Goal: Task Accomplishment & Management: Complete application form

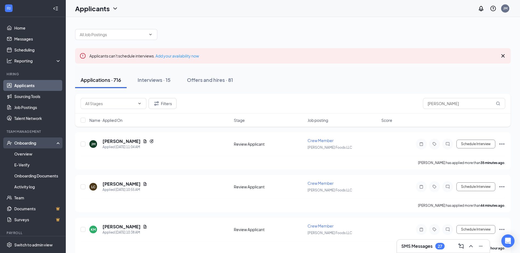
drag, startPoint x: 0, startPoint y: 0, endPoint x: 27, endPoint y: 140, distance: 142.5
click at [26, 142] on div "Onboarding" at bounding box center [35, 142] width 42 height 5
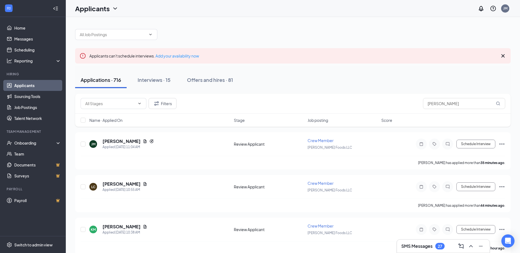
click at [26, 85] on link "Applicants" at bounding box center [37, 85] width 47 height 11
click at [31, 143] on div "Onboarding" at bounding box center [35, 142] width 42 height 5
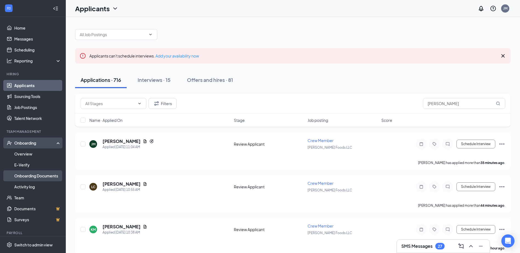
click at [43, 175] on link "Onboarding Documents" at bounding box center [37, 175] width 47 height 11
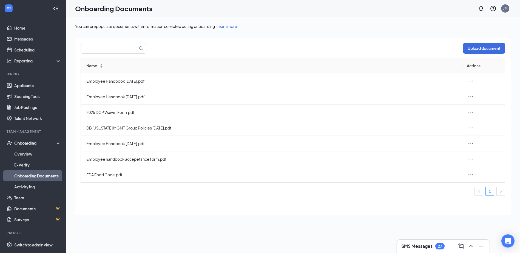
click at [26, 144] on div "Onboarding" at bounding box center [35, 142] width 42 height 5
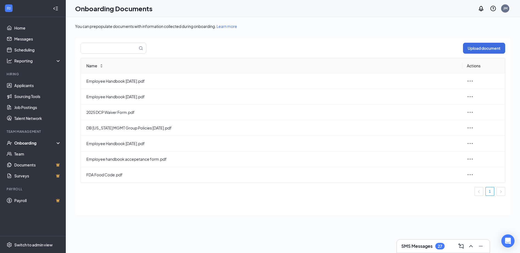
click at [26, 142] on div "Onboarding" at bounding box center [35, 142] width 42 height 5
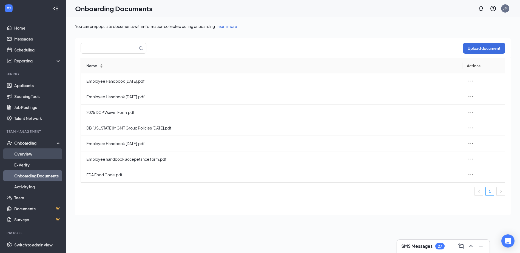
click at [30, 155] on link "Overview" at bounding box center [37, 153] width 47 height 11
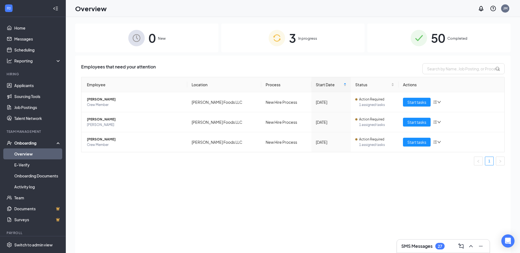
click at [339, 48] on div "3 In progress" at bounding box center [292, 38] width 143 height 29
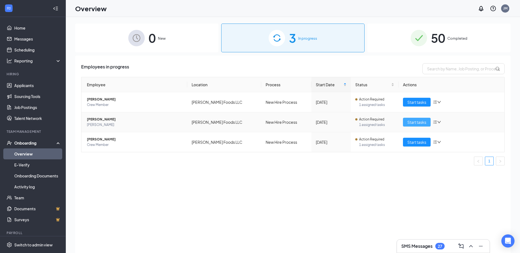
click at [413, 123] on span "Start tasks" at bounding box center [416, 122] width 19 height 6
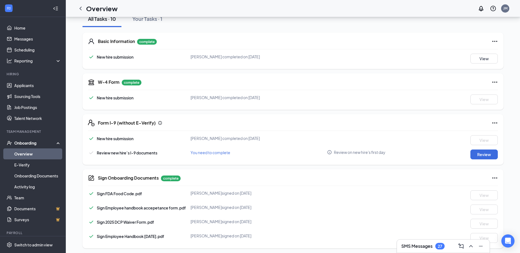
scroll to position [57, 0]
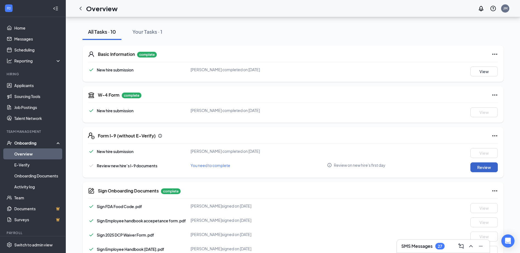
click at [486, 167] on button "Review" at bounding box center [483, 167] width 27 height 10
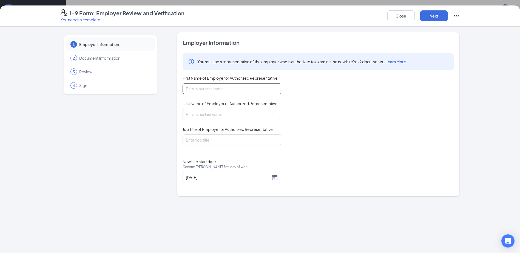
click at [219, 83] on input "First Name of Employer or Authorized Representative" at bounding box center [231, 88] width 99 height 11
click at [220, 90] on input "First Name of Employer or Authorized Representative" at bounding box center [231, 88] width 99 height 11
type input "r"
type input "RASHARD"
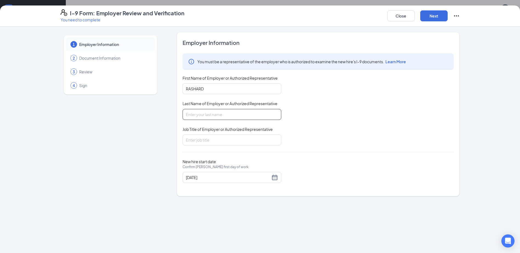
click at [216, 115] on input "Last Name of Employer or Authorized Representative" at bounding box center [231, 114] width 99 height 11
type input "[PERSON_NAME]"
click at [218, 144] on input "Job Title of Employer or Authorized Representative" at bounding box center [231, 140] width 99 height 11
type input "CREW"
click at [341, 152] on div "Employer Information You must be a representative of the employer who is author…" at bounding box center [317, 114] width 271 height 151
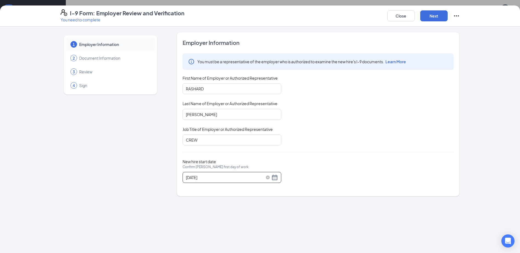
click at [274, 177] on div "[DATE]" at bounding box center [232, 177] width 92 height 7
type input "[DATE]"
click at [250, 225] on div "20" at bounding box center [250, 226] width 7 height 7
click at [436, 16] on button "Next" at bounding box center [433, 15] width 27 height 11
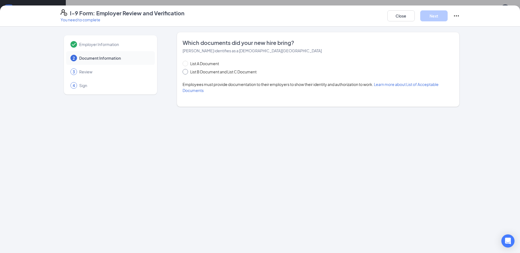
click at [185, 72] on input "List B Document and List C Document" at bounding box center [184, 71] width 4 height 4
radio input "true"
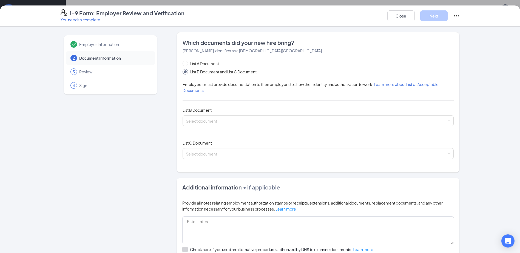
click at [186, 70] on span at bounding box center [184, 71] width 5 height 5
click at [186, 70] on input "List B Document and List C Document" at bounding box center [184, 71] width 4 height 4
click at [186, 60] on div "Which documents did your new hire bring? [PERSON_NAME] identifies as a [DEMOGRA…" at bounding box center [317, 102] width 271 height 127
click at [184, 64] on span at bounding box center [184, 63] width 5 height 5
click at [184, 64] on input "List A Document" at bounding box center [184, 63] width 4 height 4
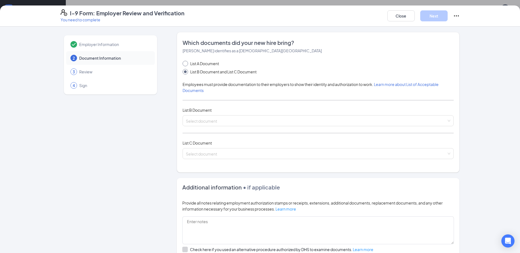
radio input "true"
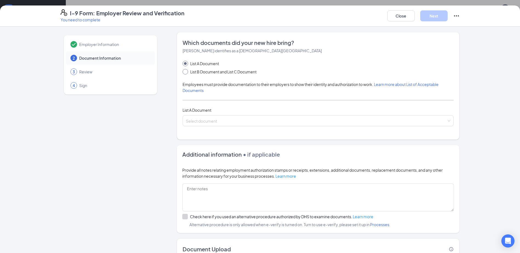
click at [184, 72] on span at bounding box center [184, 71] width 5 height 5
click at [184, 72] on input "List B Document and List C Document" at bounding box center [184, 71] width 4 height 4
radio input "true"
radio input "false"
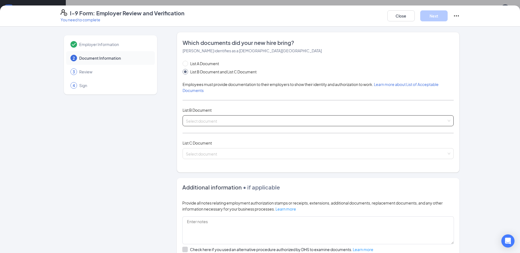
click at [223, 120] on input "search" at bounding box center [316, 120] width 261 height 8
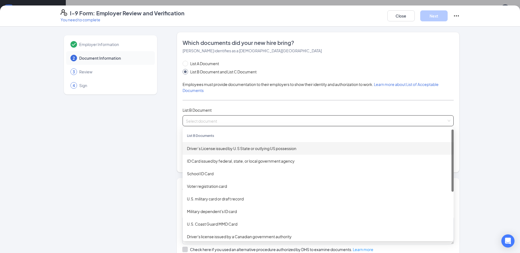
click at [230, 148] on div "Driver’s License issued by U.S State or outlying US possession" at bounding box center [318, 148] width 262 height 6
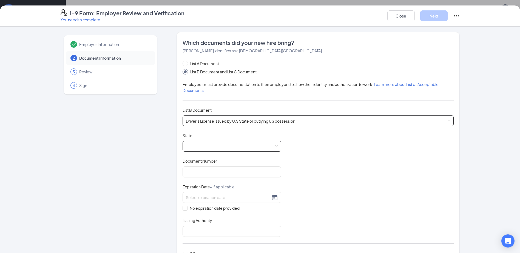
click at [225, 149] on span at bounding box center [232, 146] width 92 height 10
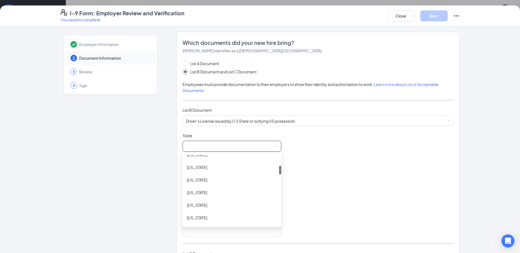
scroll to position [110, 0]
click at [215, 180] on div "[US_STATE]" at bounding box center [232, 178] width 90 height 6
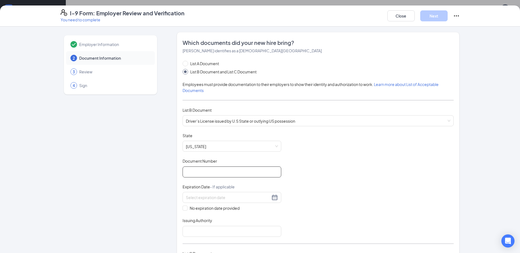
click at [227, 173] on input "Document Number" at bounding box center [231, 172] width 99 height 11
click at [227, 173] on input "S532" at bounding box center [231, 172] width 99 height 11
type input "S532720052271"
click at [219, 197] on input at bounding box center [228, 198] width 84 height 6
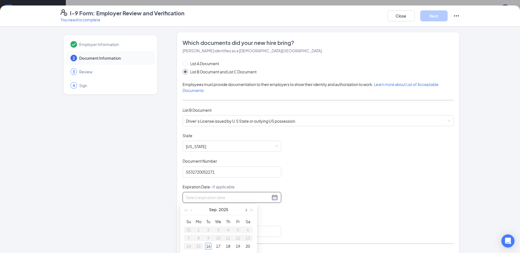
click at [245, 210] on span "button" at bounding box center [245, 210] width 3 height 3
click at [251, 211] on span "button" at bounding box center [251, 210] width 3 height 3
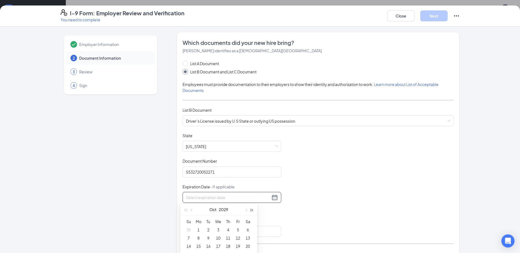
click at [251, 211] on span "button" at bounding box center [251, 210] width 3 height 3
type input "[DATE]"
click at [247, 211] on button "button" at bounding box center [245, 209] width 6 height 11
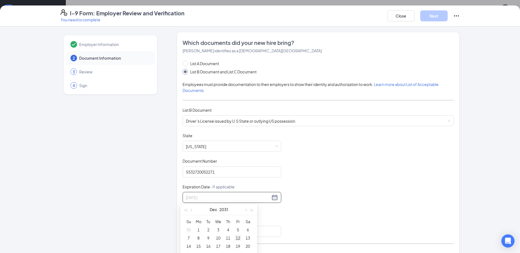
type input "[DATE]"
click at [237, 237] on div "12" at bounding box center [237, 238] width 7 height 7
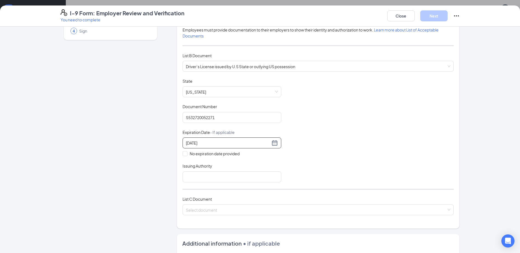
scroll to position [55, 0]
click at [223, 178] on input "Issuing Authority" at bounding box center [231, 176] width 99 height 11
type input "[US_STATE] Dmv"
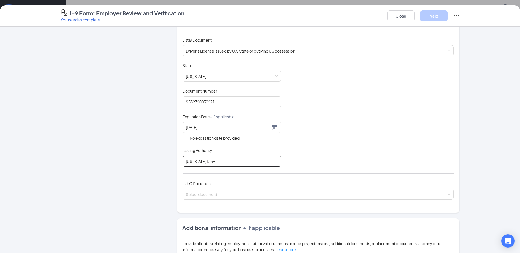
scroll to position [110, 0]
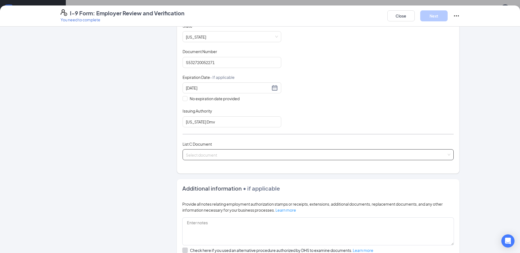
click at [222, 156] on input "search" at bounding box center [316, 154] width 261 height 8
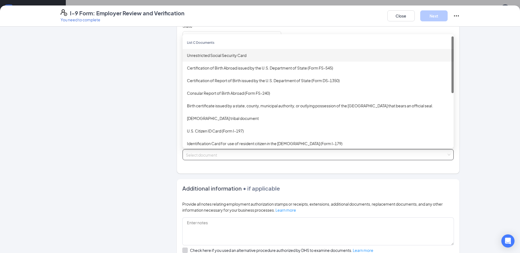
click at [229, 56] on div "Unrestricted Social Security Card" at bounding box center [318, 55] width 262 height 6
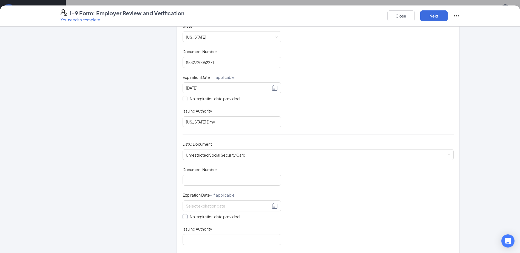
click at [183, 218] on input "No expiration date provided" at bounding box center [184, 216] width 4 height 4
click at [182, 216] on input "No expiration date provided" at bounding box center [184, 217] width 4 height 4
checkbox input "false"
click at [202, 205] on input at bounding box center [228, 206] width 84 height 6
click at [215, 179] on input "Document Number" at bounding box center [231, 180] width 99 height 11
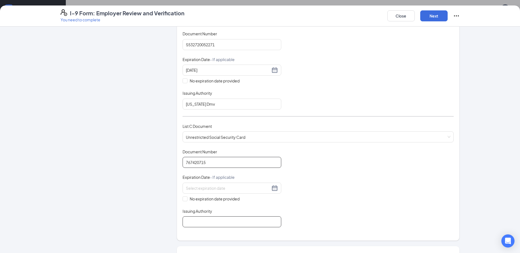
scroll to position [137, 0]
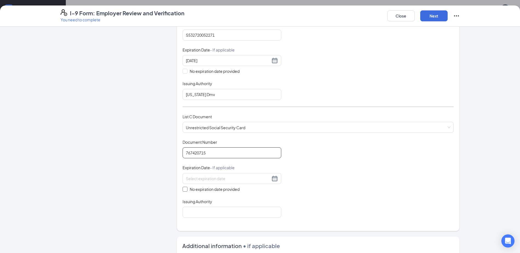
type input "767420715"
click at [184, 188] on span at bounding box center [184, 189] width 5 height 5
click at [184, 188] on input "No expiration date provided" at bounding box center [184, 189] width 4 height 4
checkbox input "true"
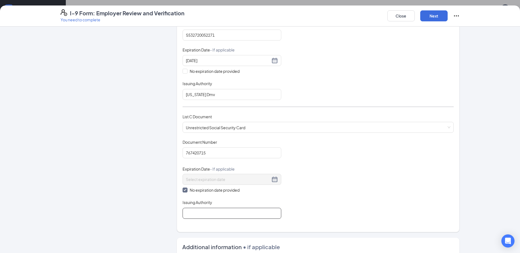
click at [209, 211] on input "Issuing Authority" at bounding box center [231, 213] width 99 height 11
type input "Social Security Administration"
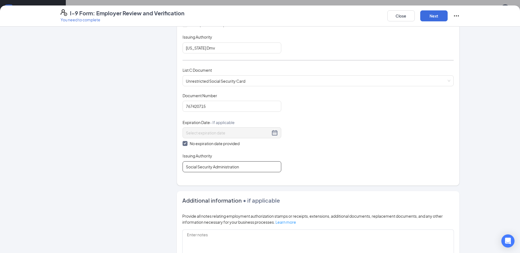
scroll to position [185, 0]
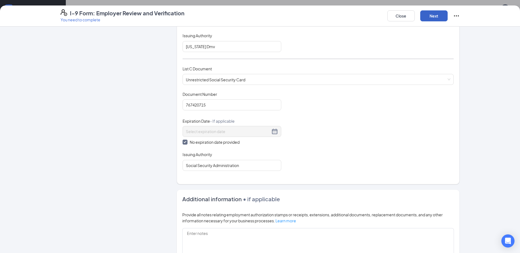
click at [432, 16] on button "Next" at bounding box center [433, 15] width 27 height 11
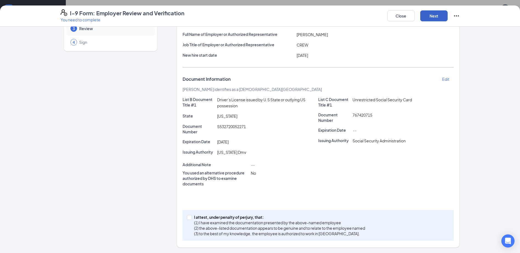
scroll to position [43, 0]
click at [189, 215] on span at bounding box center [189, 217] width 5 height 5
click at [189, 215] on input "I attest, under penalty of [PERSON_NAME], that: (1) I have examined the documen…" at bounding box center [189, 217] width 4 height 4
checkbox input "true"
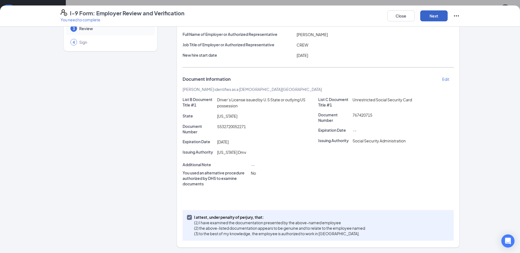
click at [430, 19] on button "Next" at bounding box center [433, 15] width 27 height 11
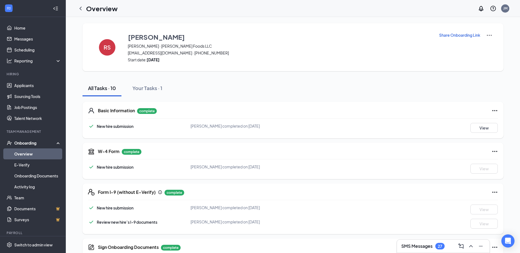
scroll to position [0, 0]
